Goal: Navigation & Orientation: Find specific page/section

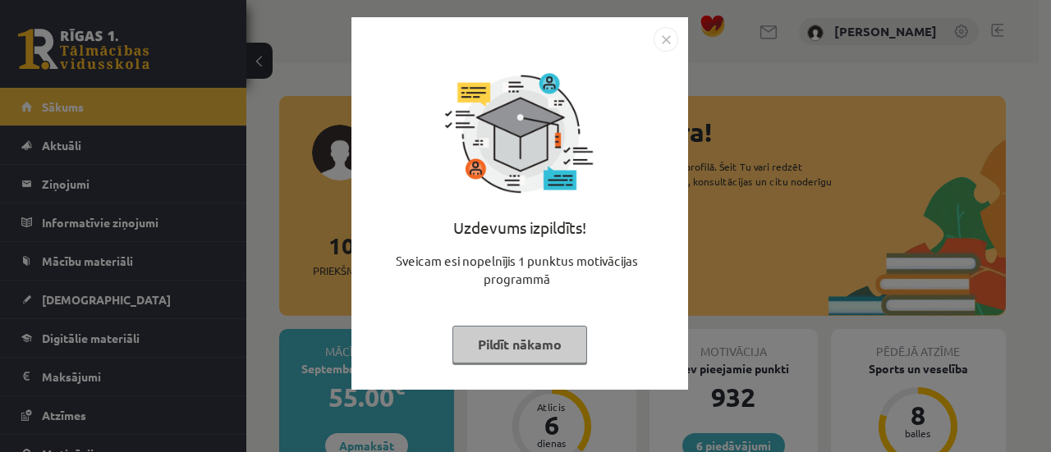
click at [534, 346] on button "Pildīt nākamo" at bounding box center [519, 345] width 135 height 38
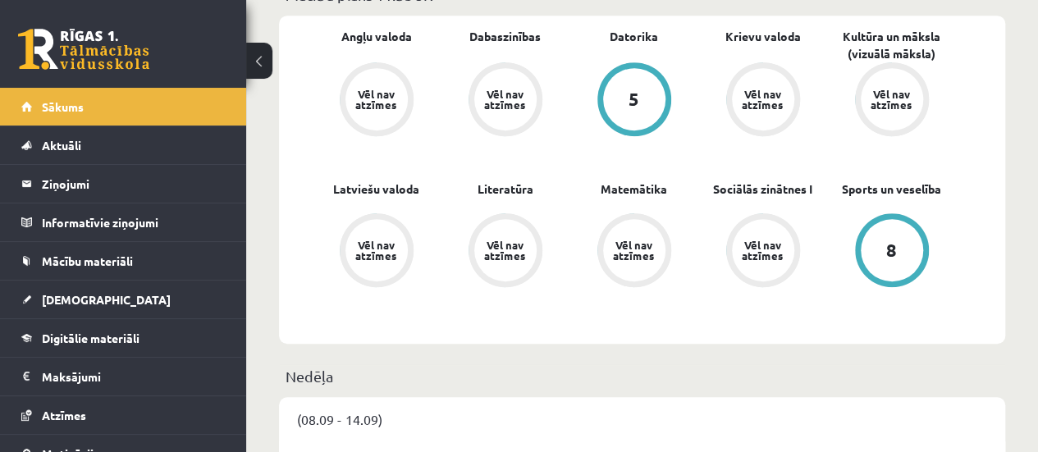
scroll to position [561, 0]
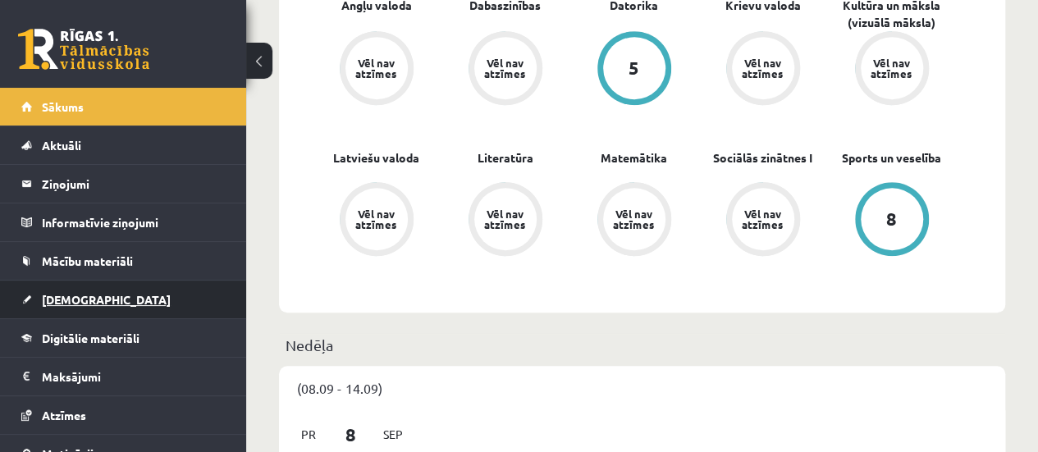
click at [98, 307] on link "[DEMOGRAPHIC_DATA]" at bounding box center [123, 300] width 204 height 38
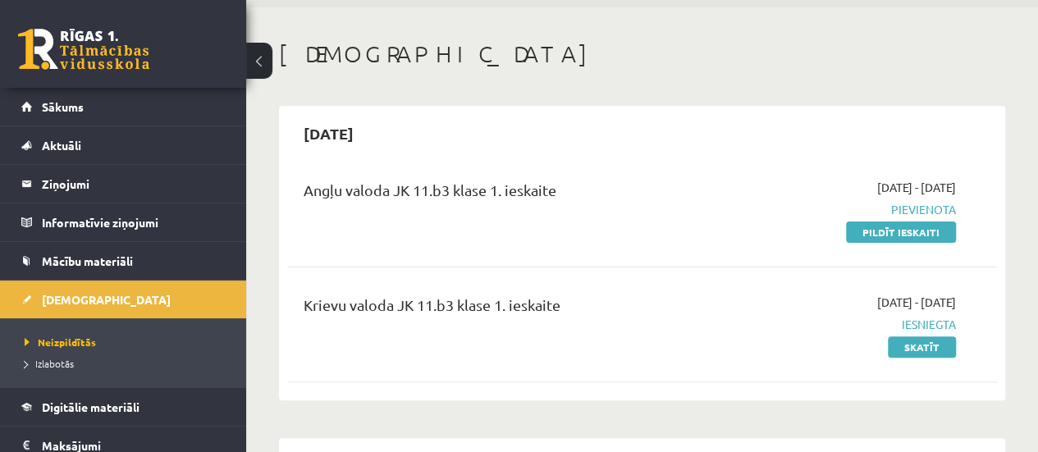
scroll to position [71, 0]
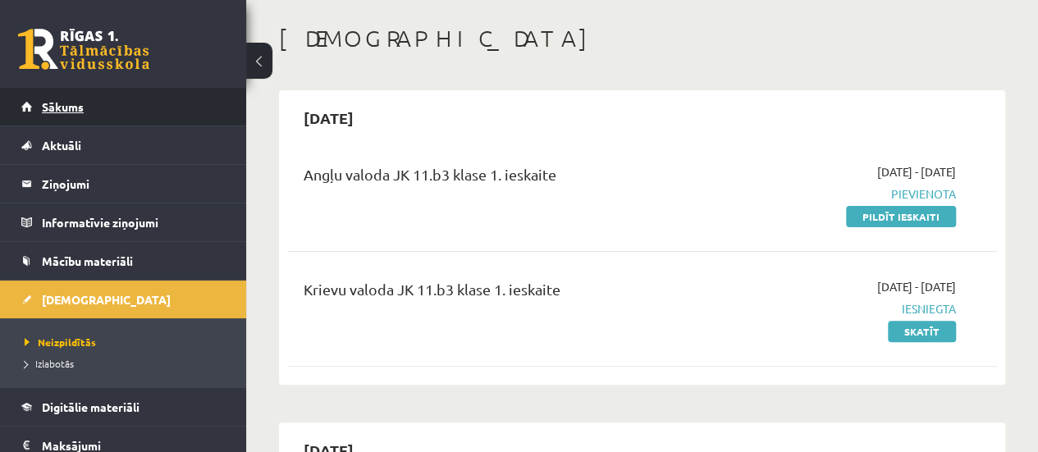
click at [105, 96] on link "Sākums" at bounding box center [123, 107] width 204 height 38
